Goal: Information Seeking & Learning: Learn about a topic

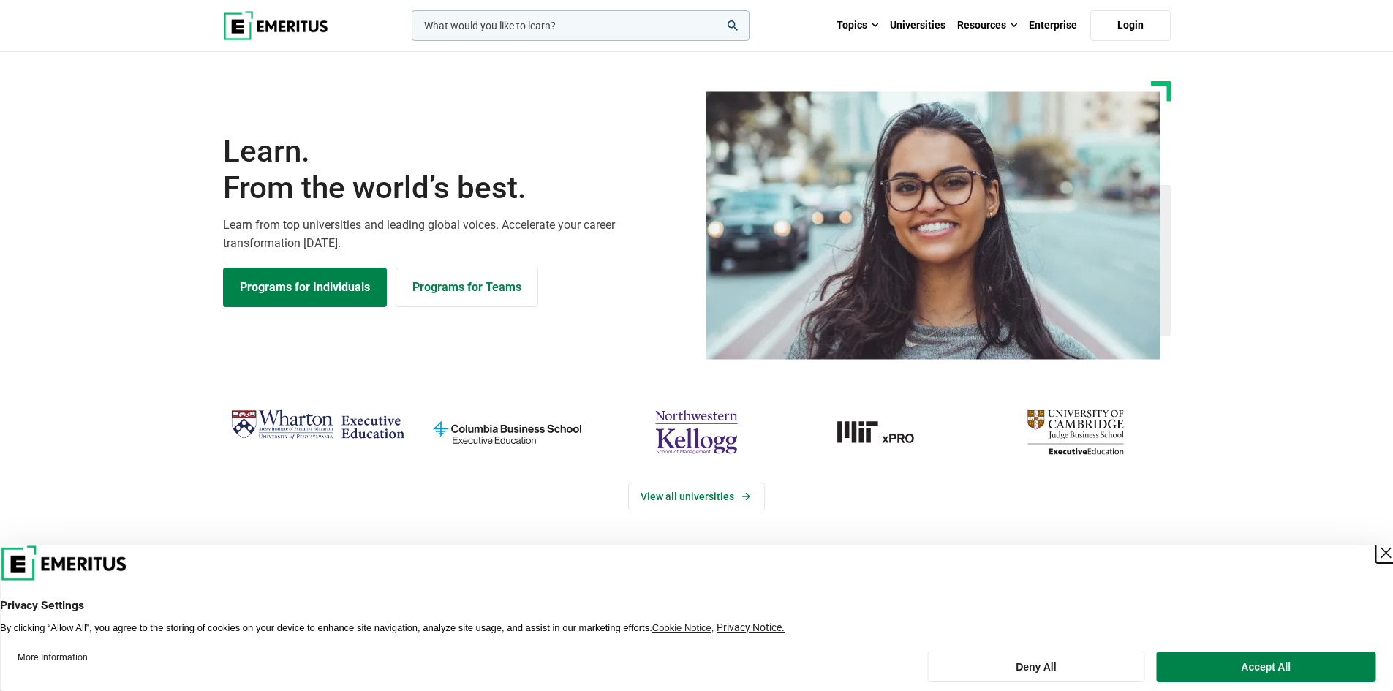
click at [1376, 551] on div "Close Layer" at bounding box center [1386, 553] width 20 height 20
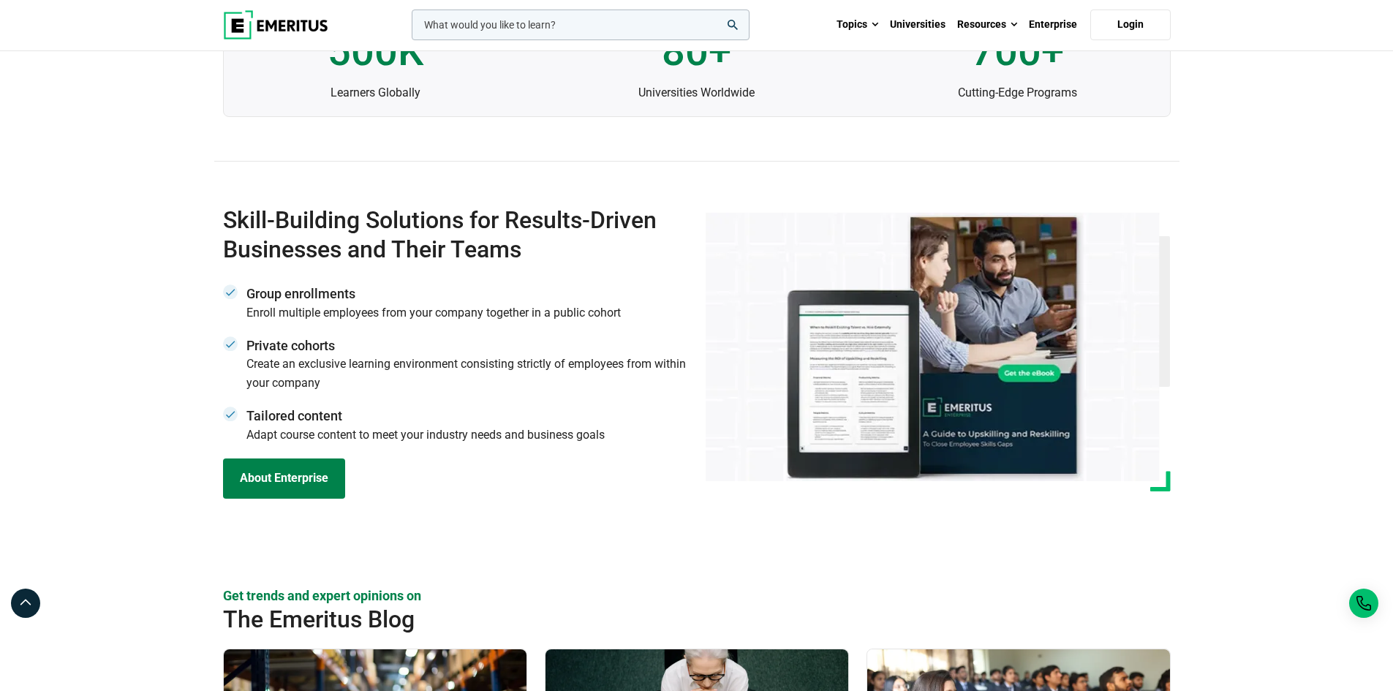
scroll to position [5053, 0]
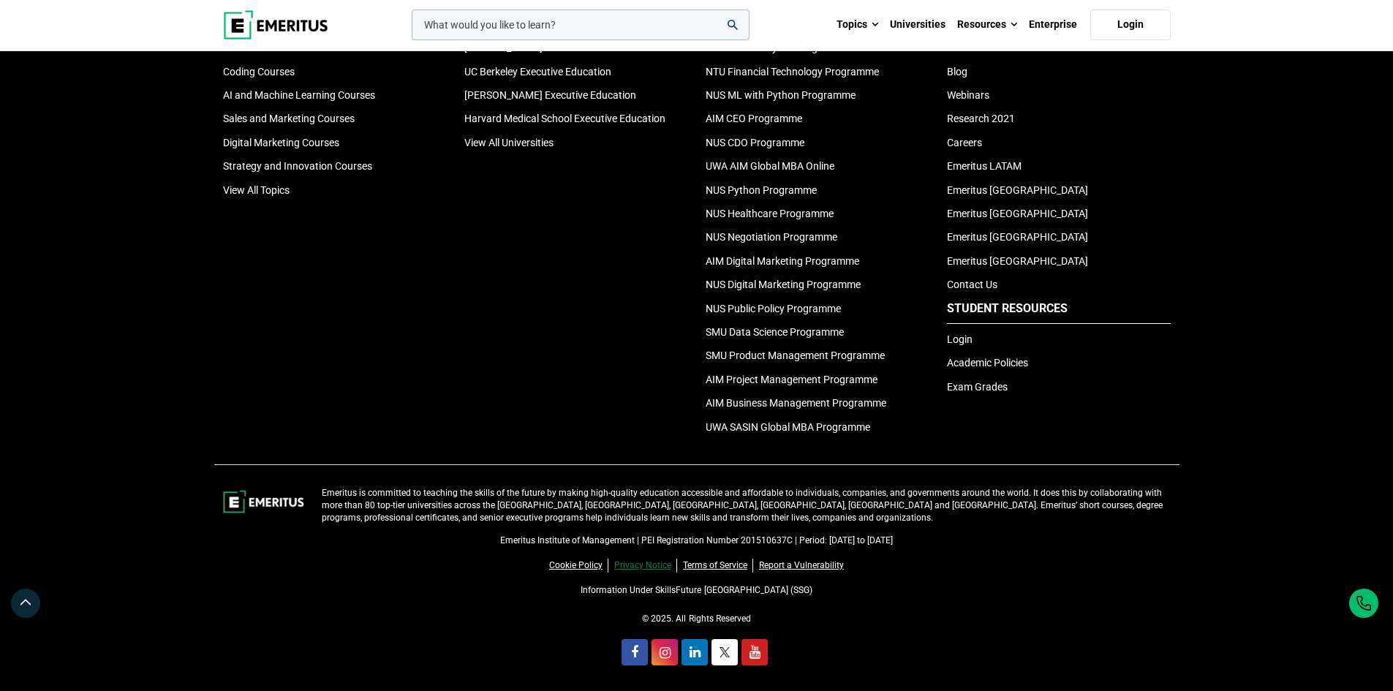
click at [646, 562] on link "Privacy Notice" at bounding box center [645, 566] width 63 height 14
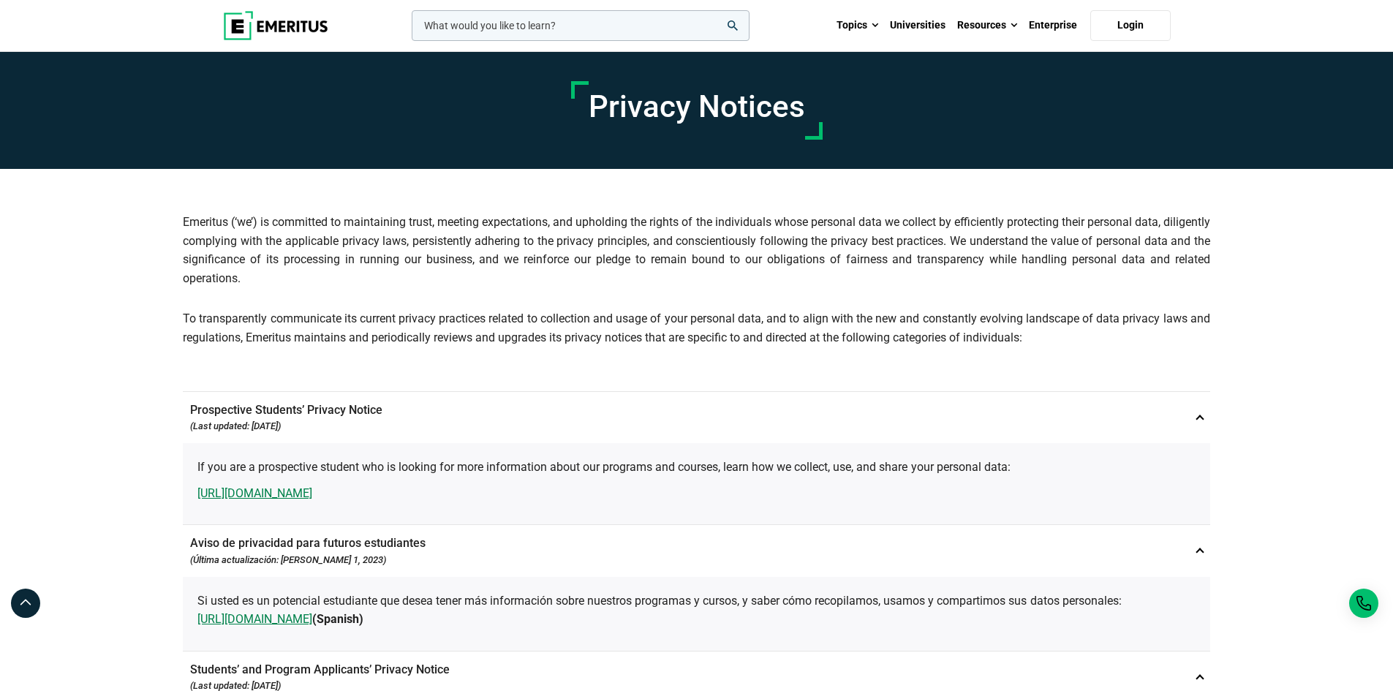
drag, startPoint x: 422, startPoint y: 328, endPoint x: 370, endPoint y: 297, distance: 60.7
click at [370, 297] on div "Emeritus (‘we’) is committed to maintaining trust, meeting expectations, and up…" at bounding box center [696, 258] width 1027 height 178
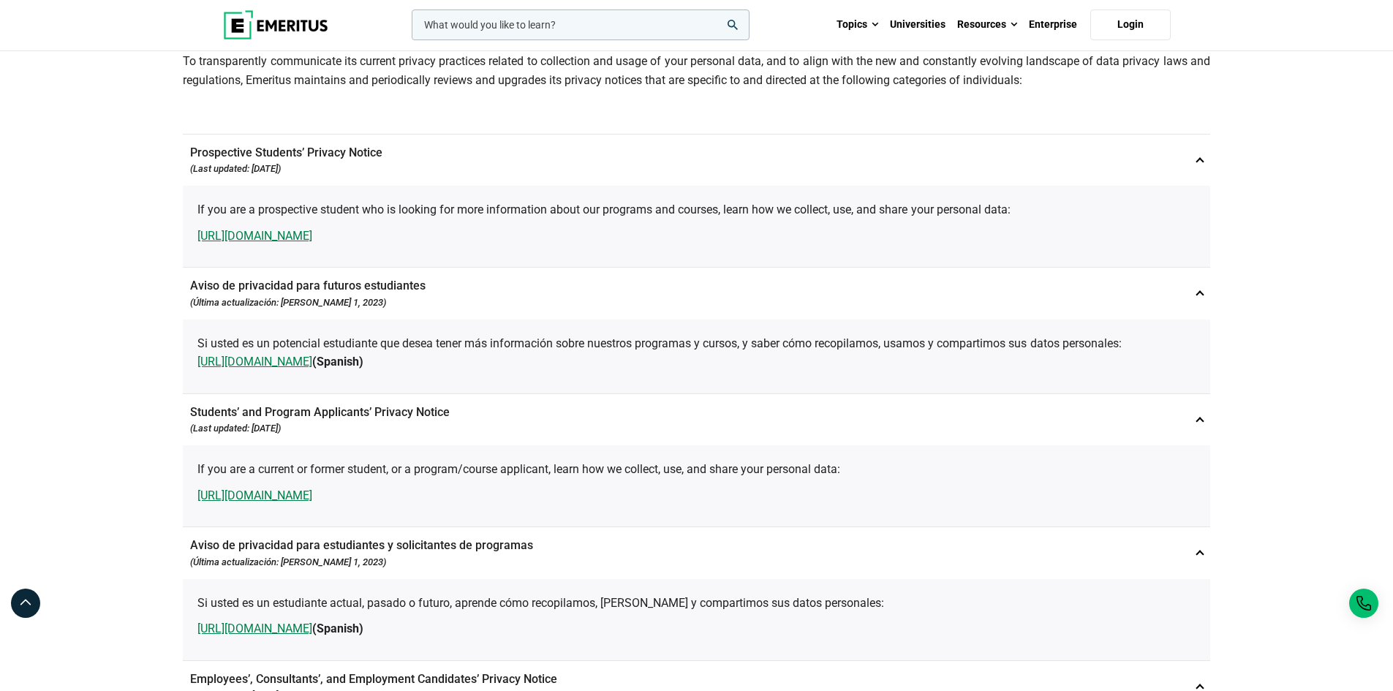
scroll to position [293, 0]
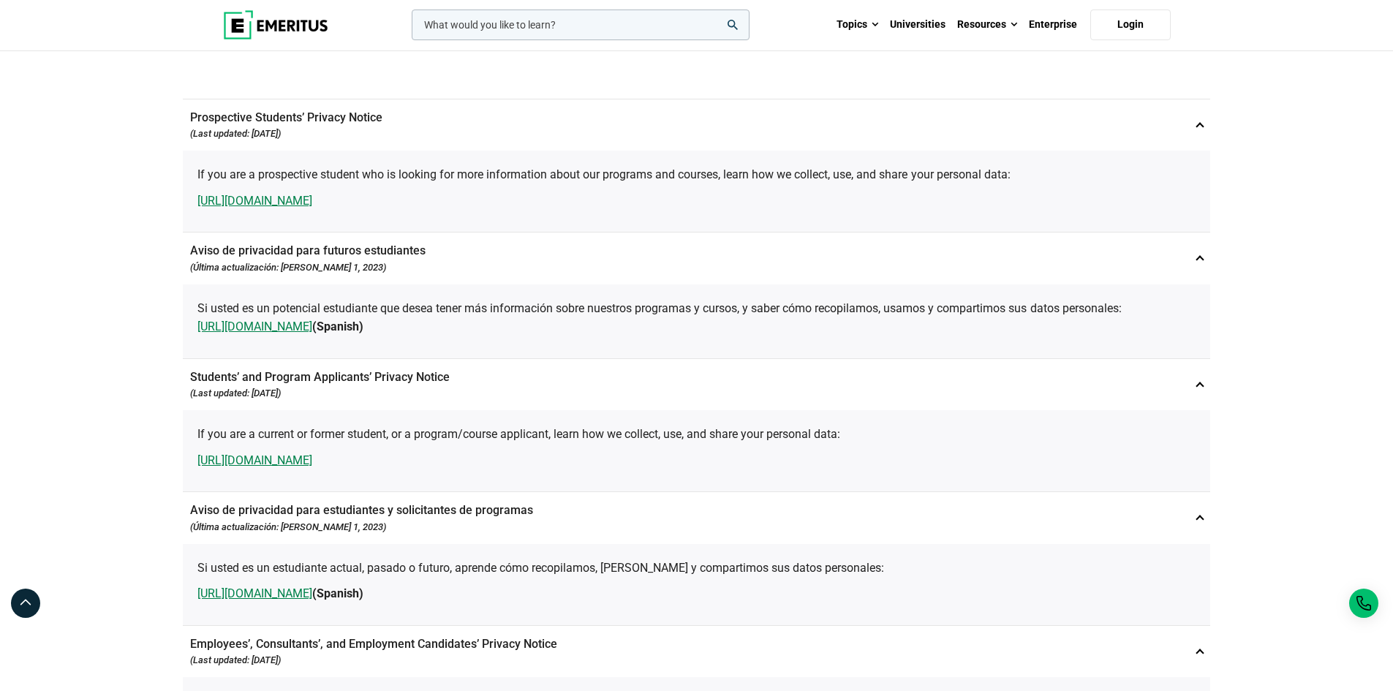
drag, startPoint x: 186, startPoint y: 507, endPoint x: 166, endPoint y: 512, distance: 20.4
click at [166, 512] on div "Privacy Notices Emeritus (‘we’) is committed to maintaining trust, meeting expe…" at bounding box center [696, 447] width 1393 height 1377
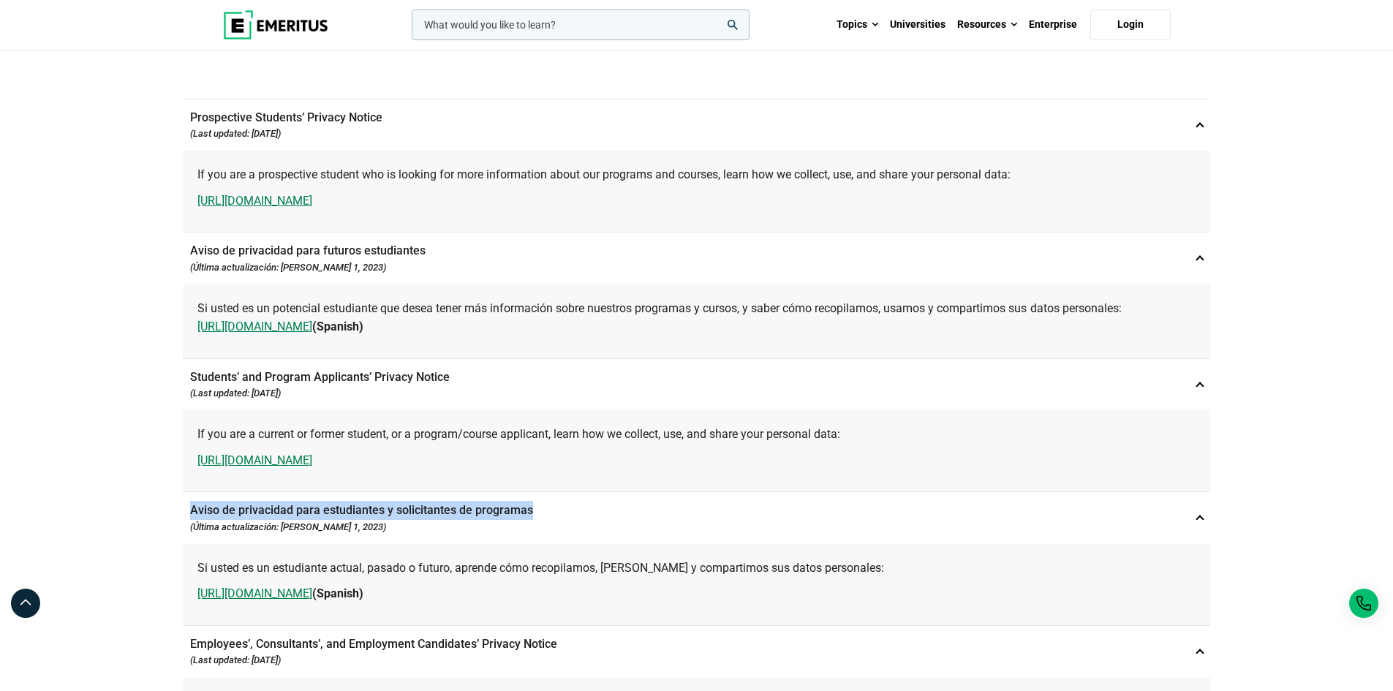
drag, startPoint x: 166, startPoint y: 512, endPoint x: 527, endPoint y: 516, distance: 361.3
click at [527, 516] on div "Privacy Notices Emeritus (‘we’) is committed to maintaining trust, meeting expe…" at bounding box center [696, 447] width 1393 height 1377
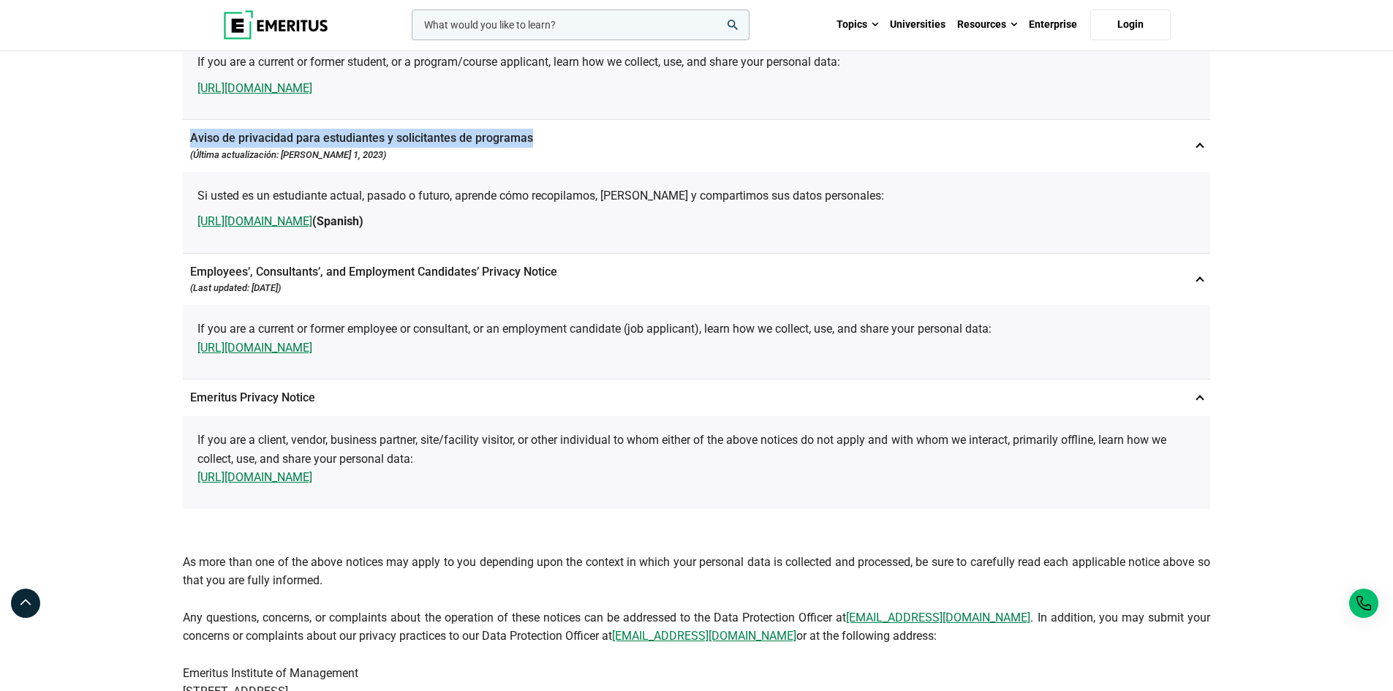
scroll to position [804, 0]
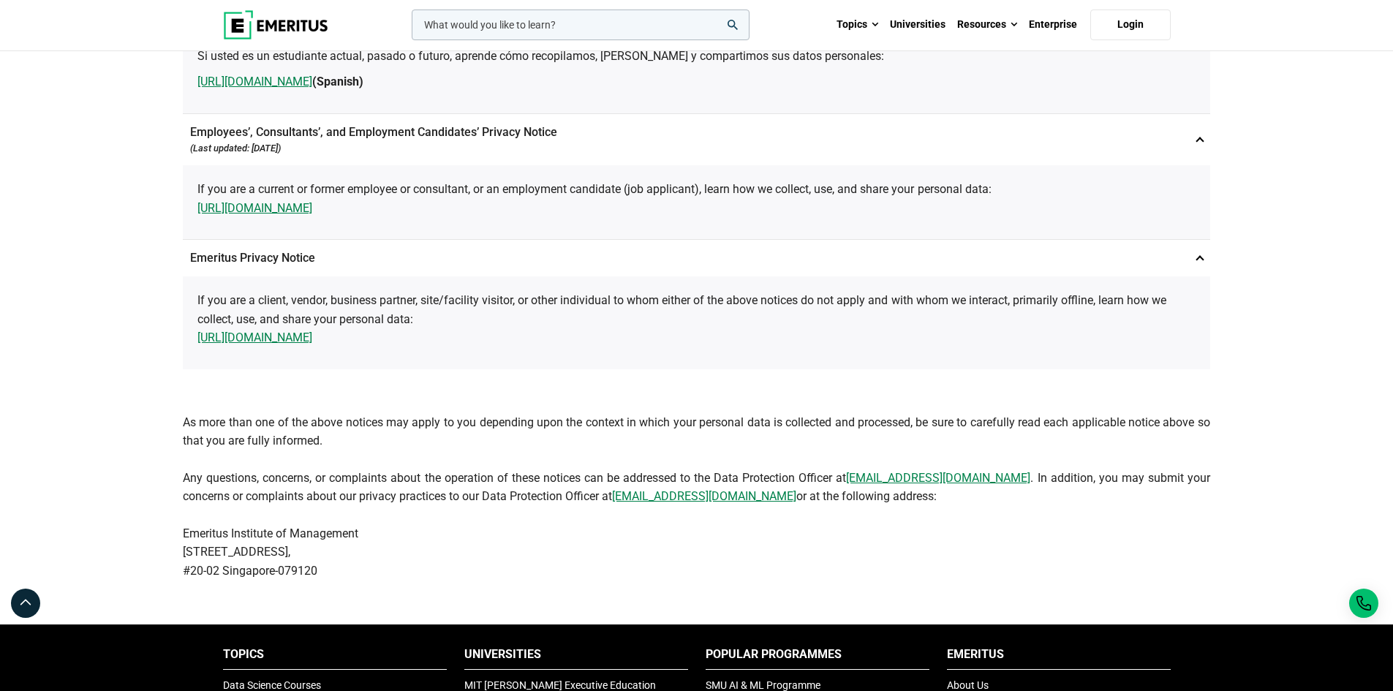
click at [339, 540] on p "Emeritus Institute of Management [STREET_ADDRESS]" at bounding box center [696, 552] width 1027 height 56
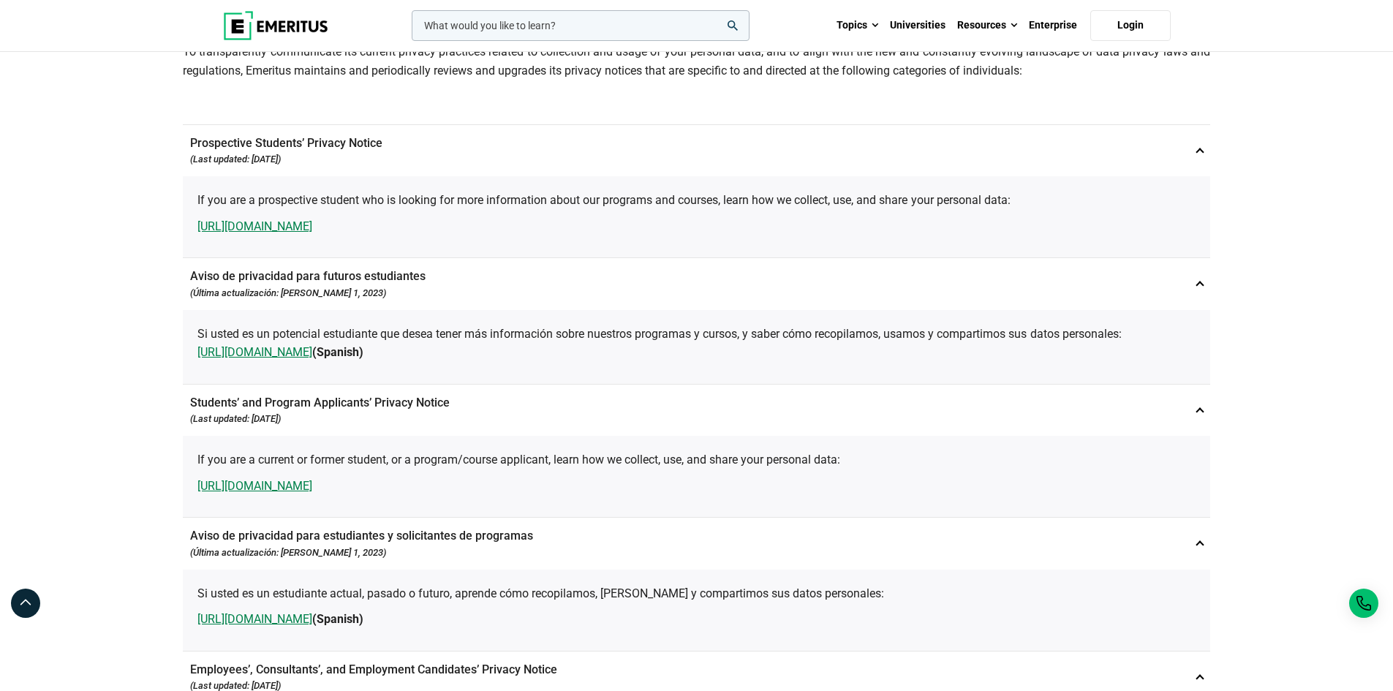
scroll to position [0, 0]
